Goal: Information Seeking & Learning: Understand process/instructions

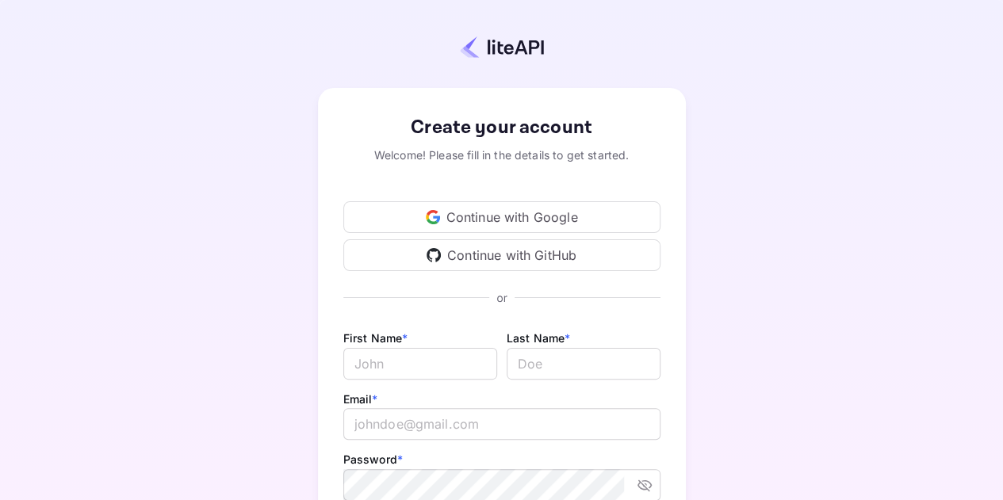
click at [539, 206] on div "Continue with Google" at bounding box center [501, 217] width 317 height 32
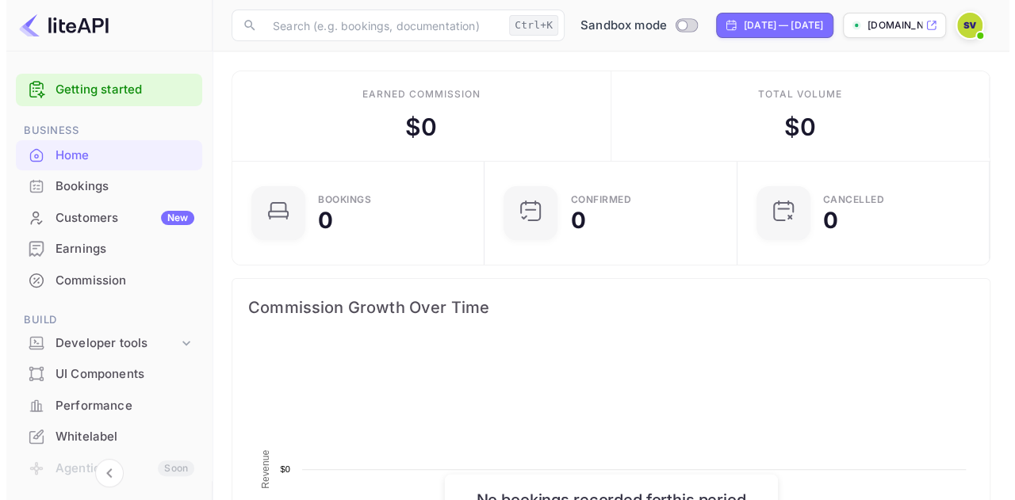
scroll to position [245, 231]
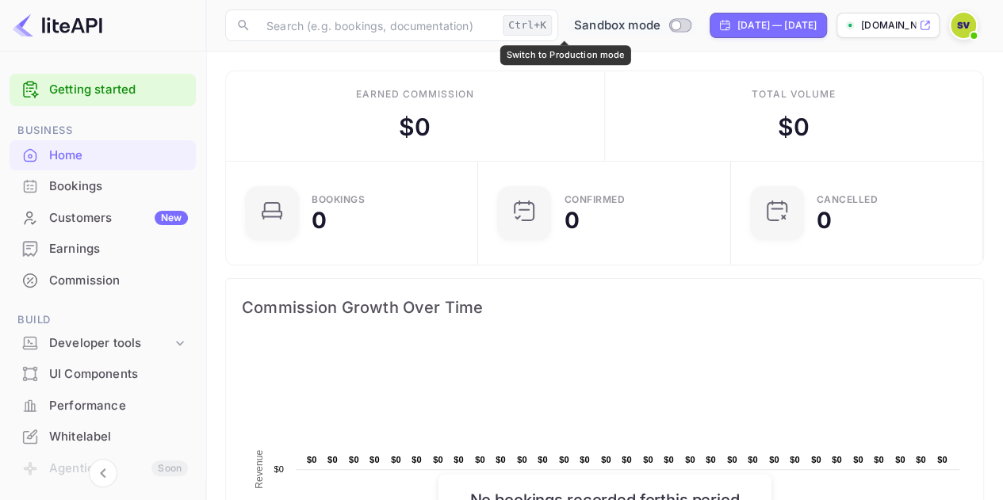
click at [660, 23] on input "Switch to Production mode" at bounding box center [676, 25] width 32 height 10
checkbox input "false"
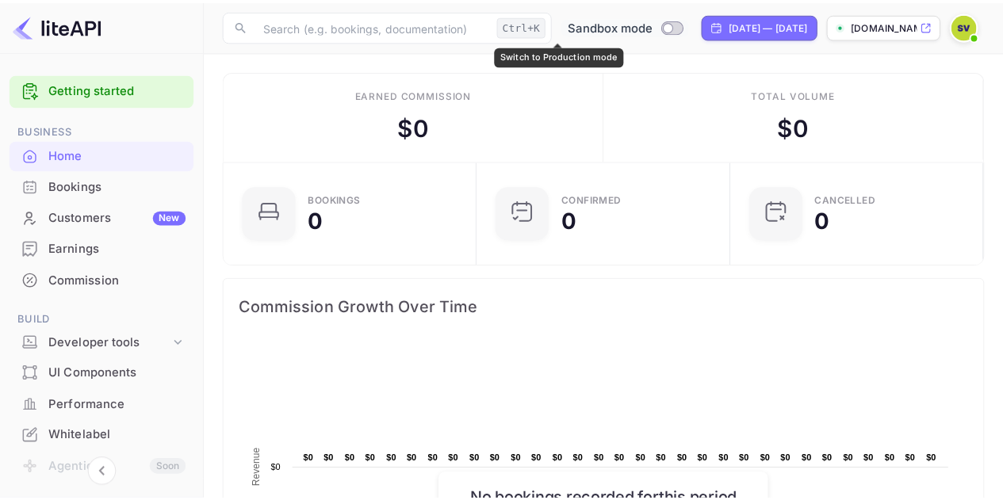
scroll to position [245, 231]
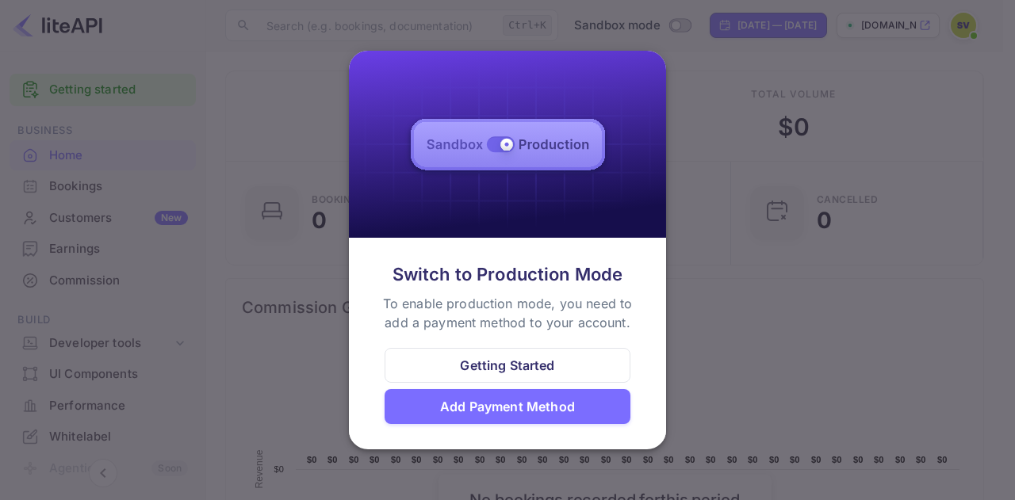
click at [748, 301] on div at bounding box center [507, 250] width 1015 height 500
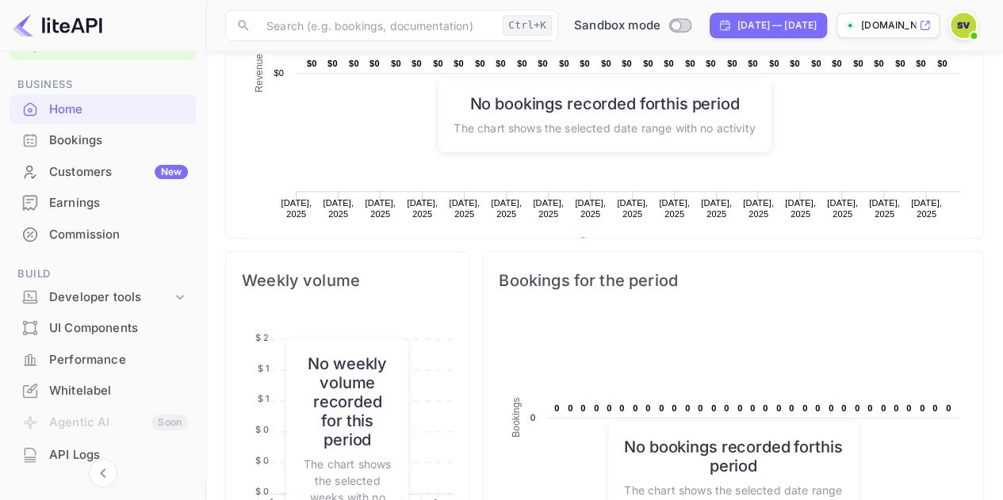
scroll to position [79, 0]
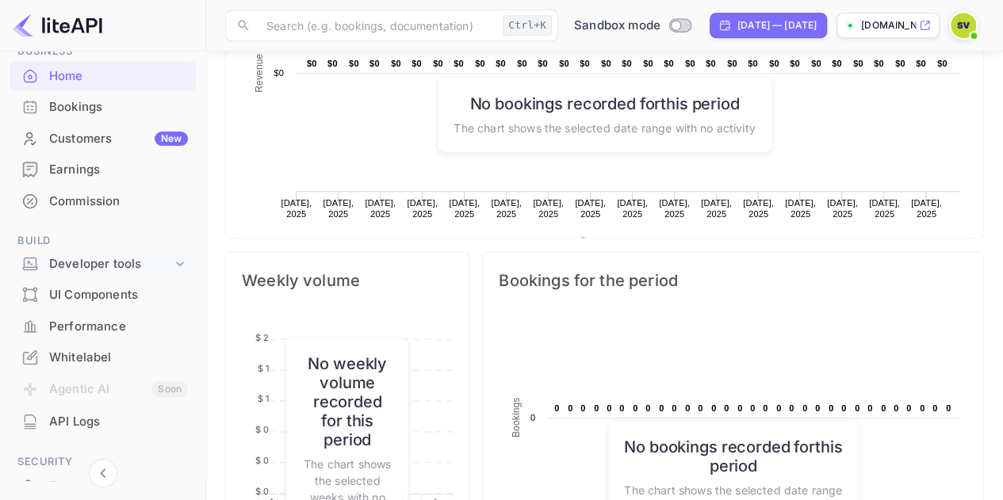
click at [181, 264] on icon at bounding box center [180, 264] width 16 height 16
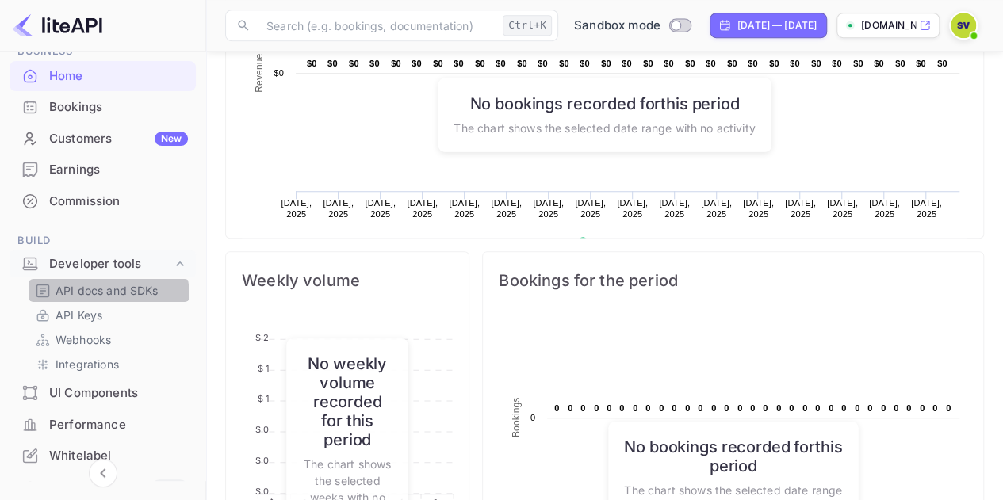
click at [108, 296] on p "API docs and SDKs" at bounding box center [106, 290] width 103 height 17
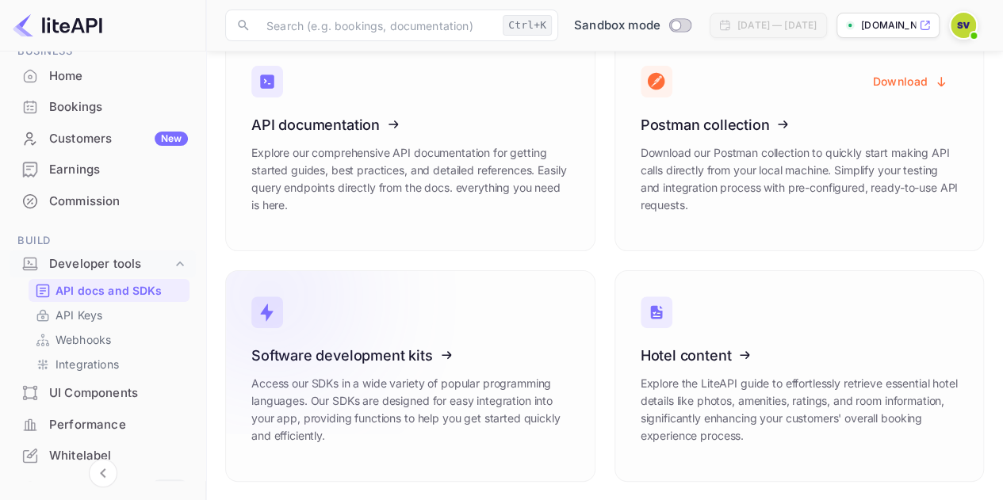
scroll to position [104, 0]
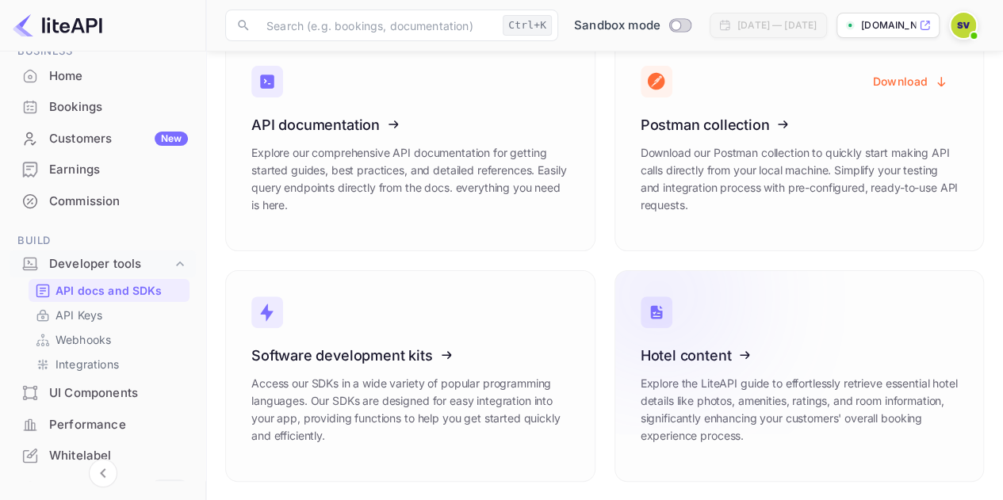
click at [667, 364] on icon at bounding box center [738, 352] width 247 height 163
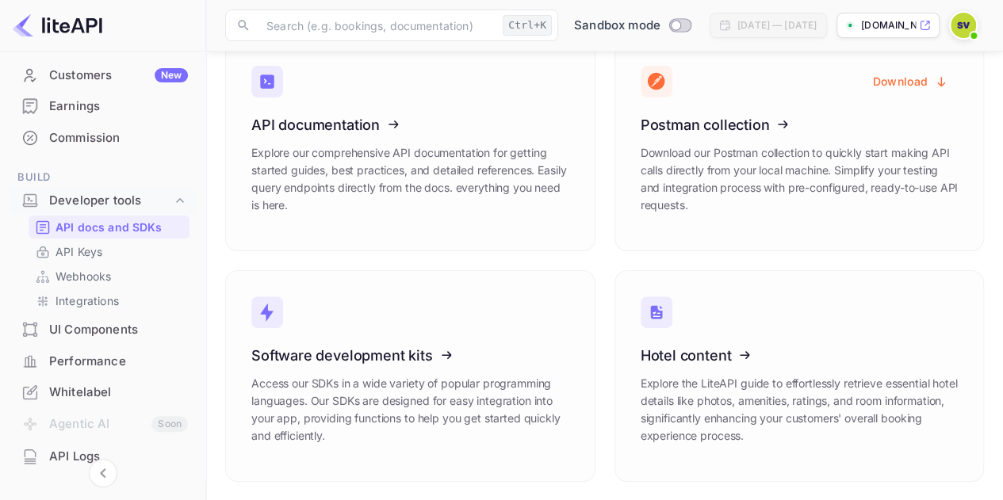
scroll to position [124, 0]
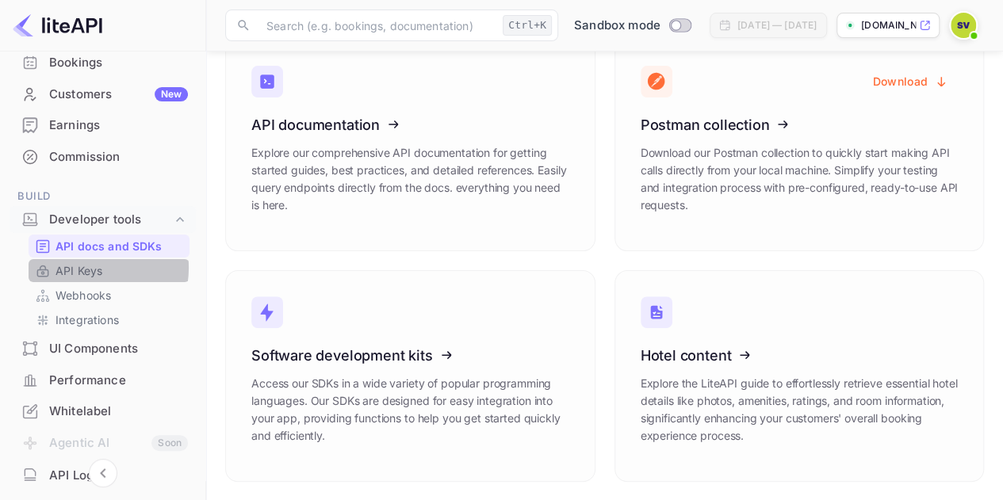
click at [94, 267] on p "API Keys" at bounding box center [78, 270] width 47 height 17
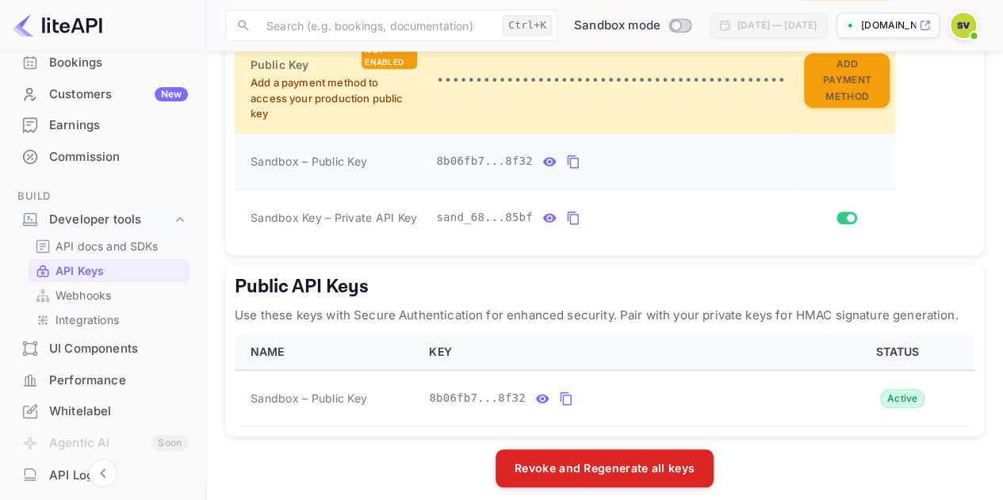
scroll to position [515, 0]
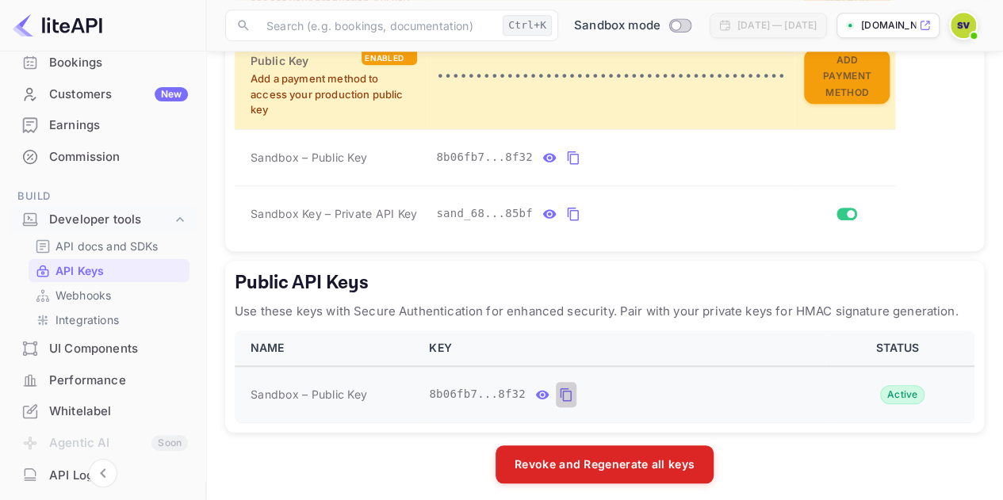
click at [560, 388] on icon "public api keys table" at bounding box center [565, 394] width 11 height 13
click at [566, 205] on icon "private api keys table" at bounding box center [573, 214] width 14 height 19
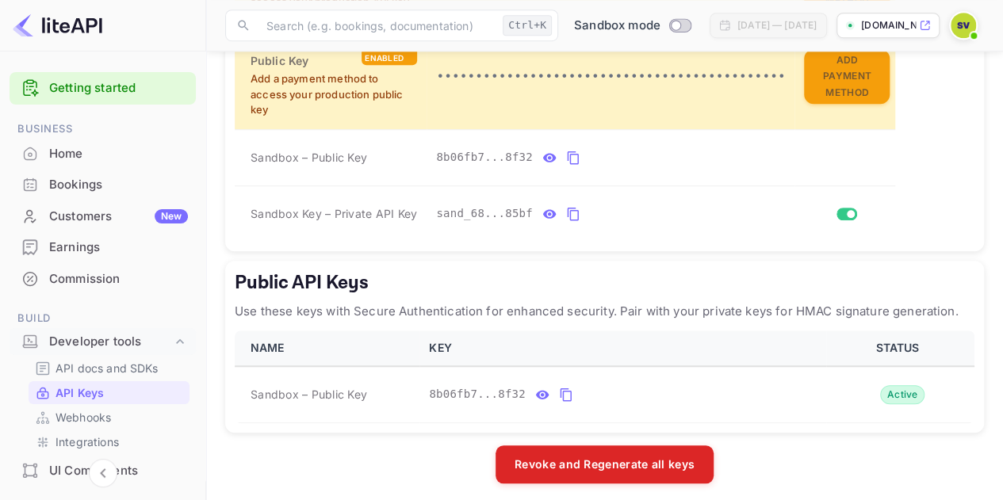
scroll to position [0, 0]
